Goal: Find specific page/section: Find specific page/section

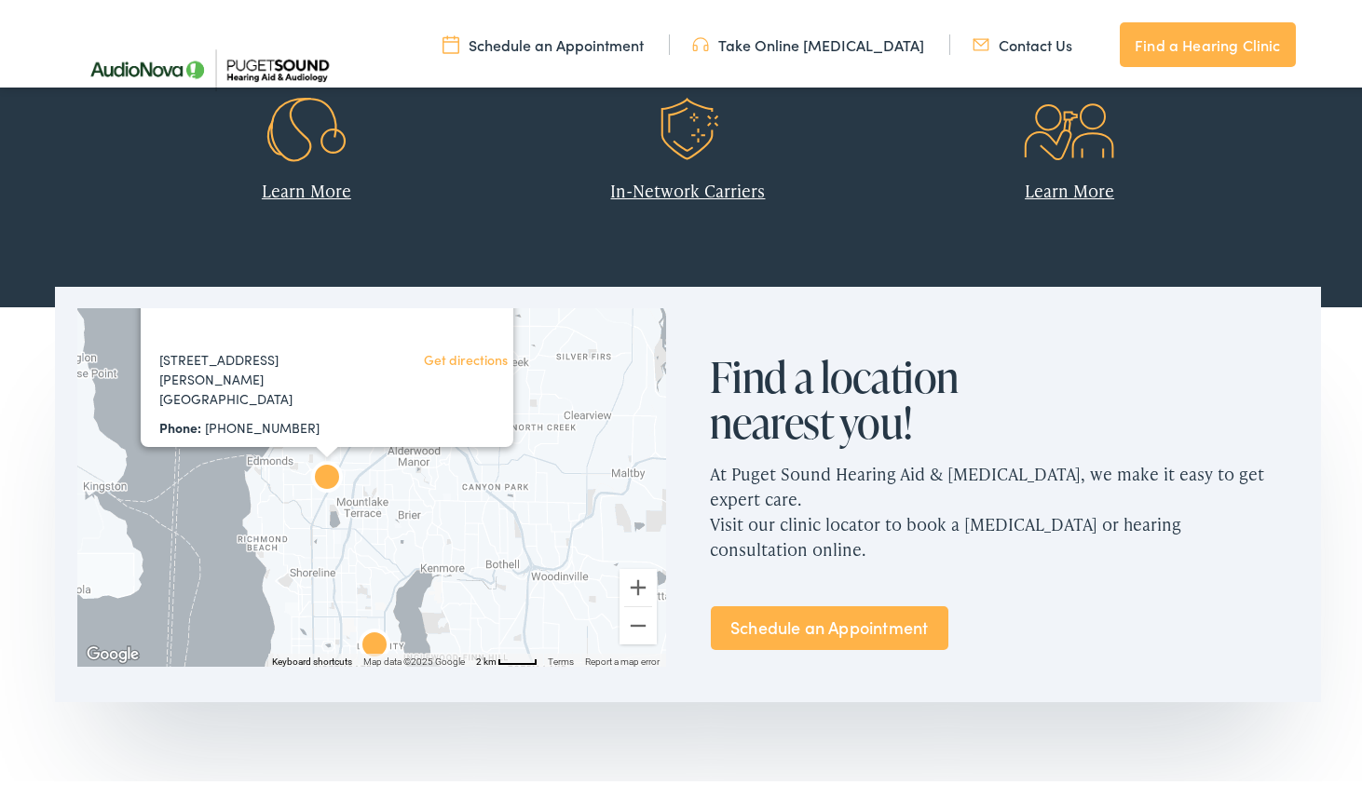
scroll to position [931, 0]
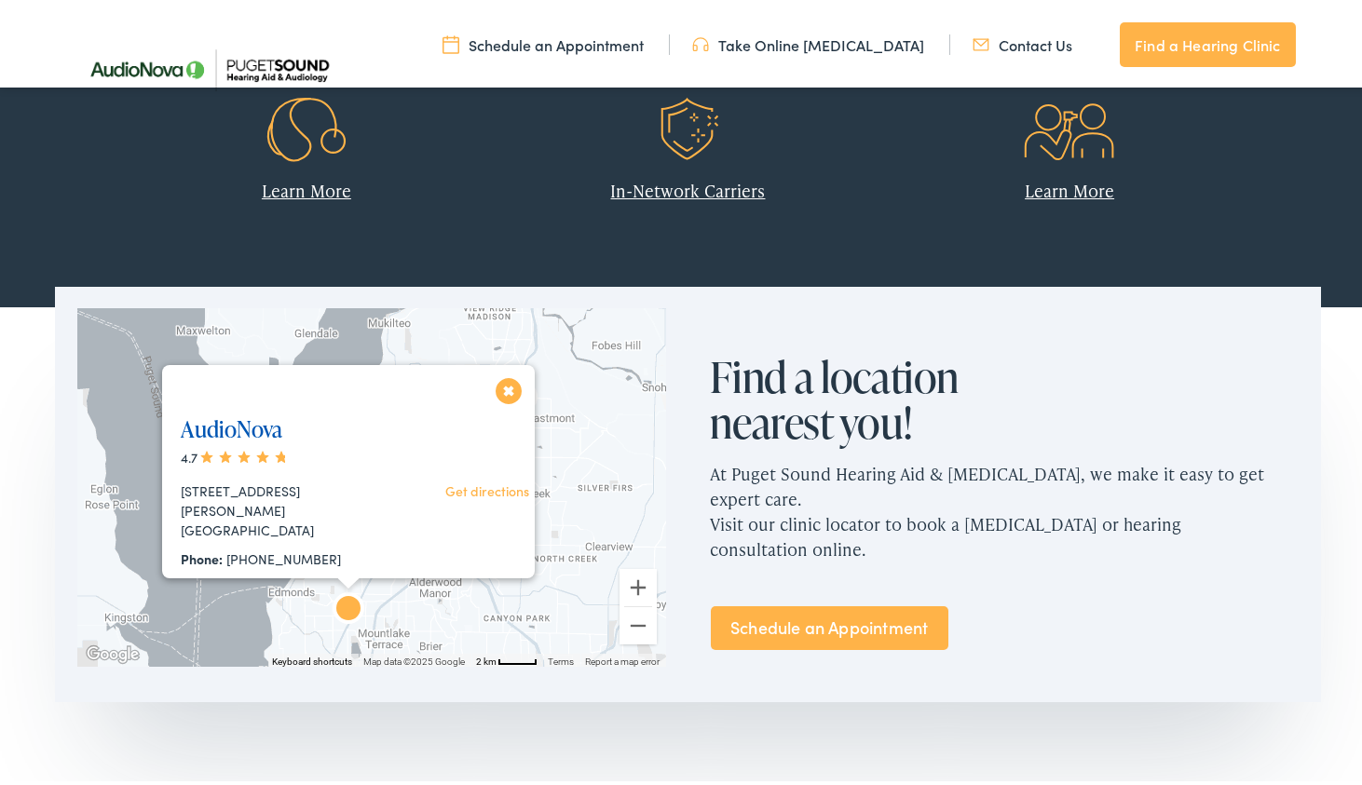
click at [224, 430] on link "AudioNova" at bounding box center [232, 425] width 102 height 31
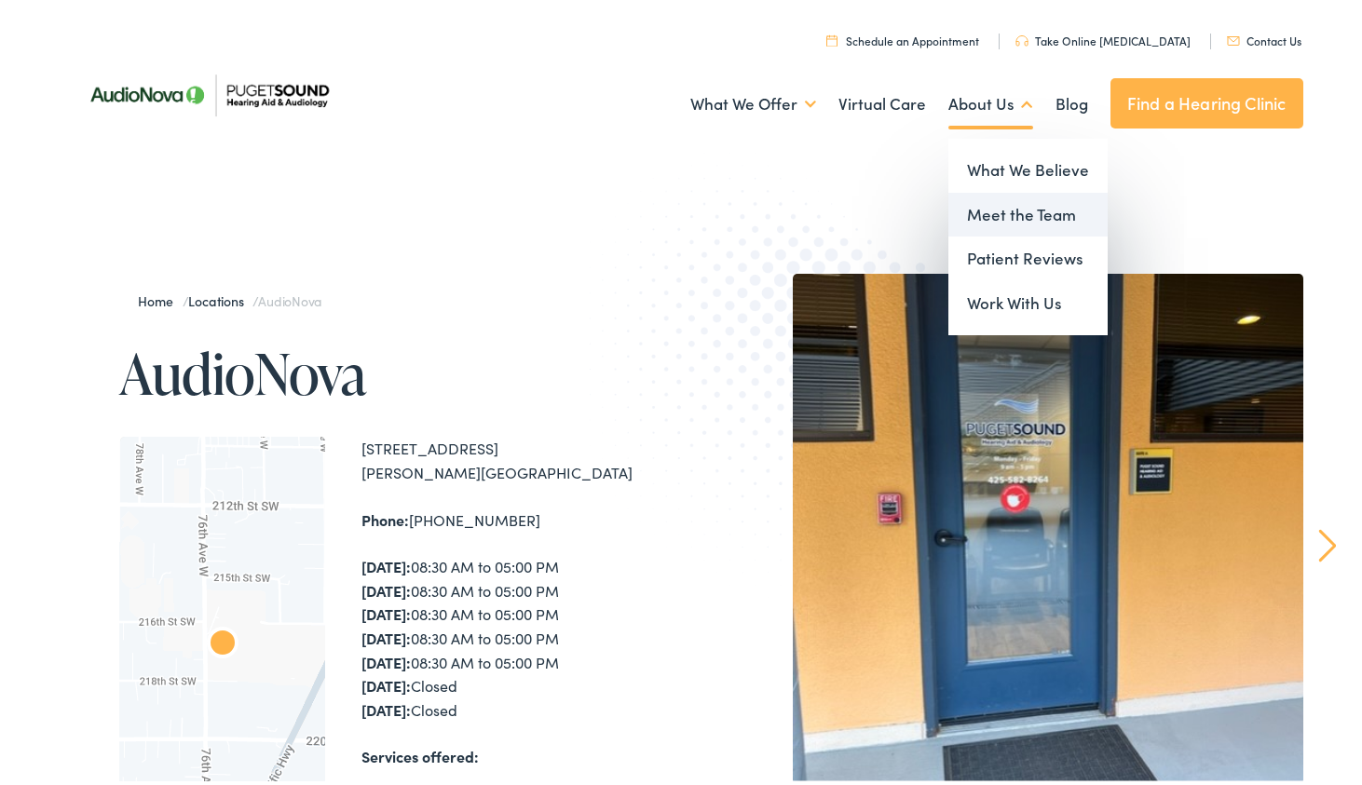
click at [973, 216] on link "Meet the Team" at bounding box center [1027, 211] width 159 height 45
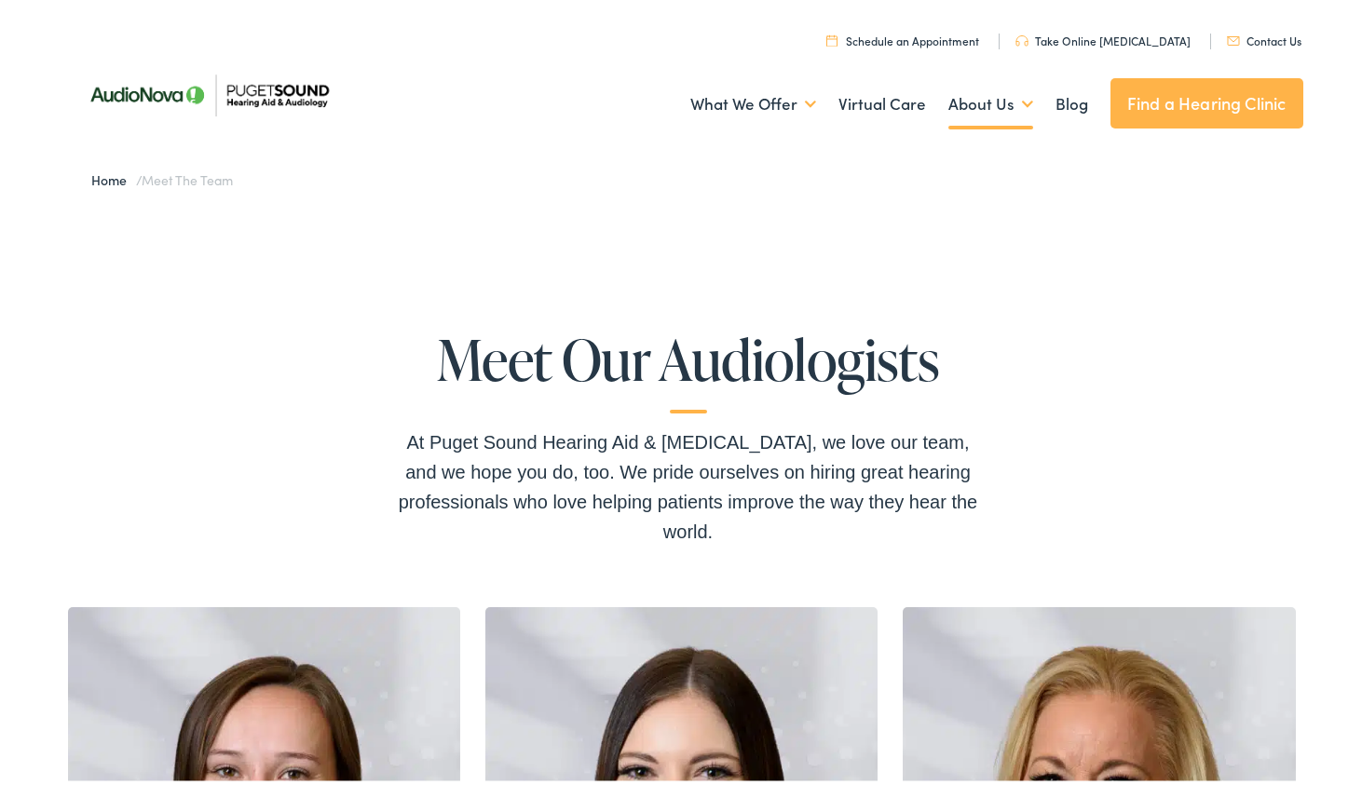
drag, startPoint x: 598, startPoint y: 250, endPoint x: 598, endPoint y: 239, distance: 10.2
